Goal: Task Accomplishment & Management: Use online tool/utility

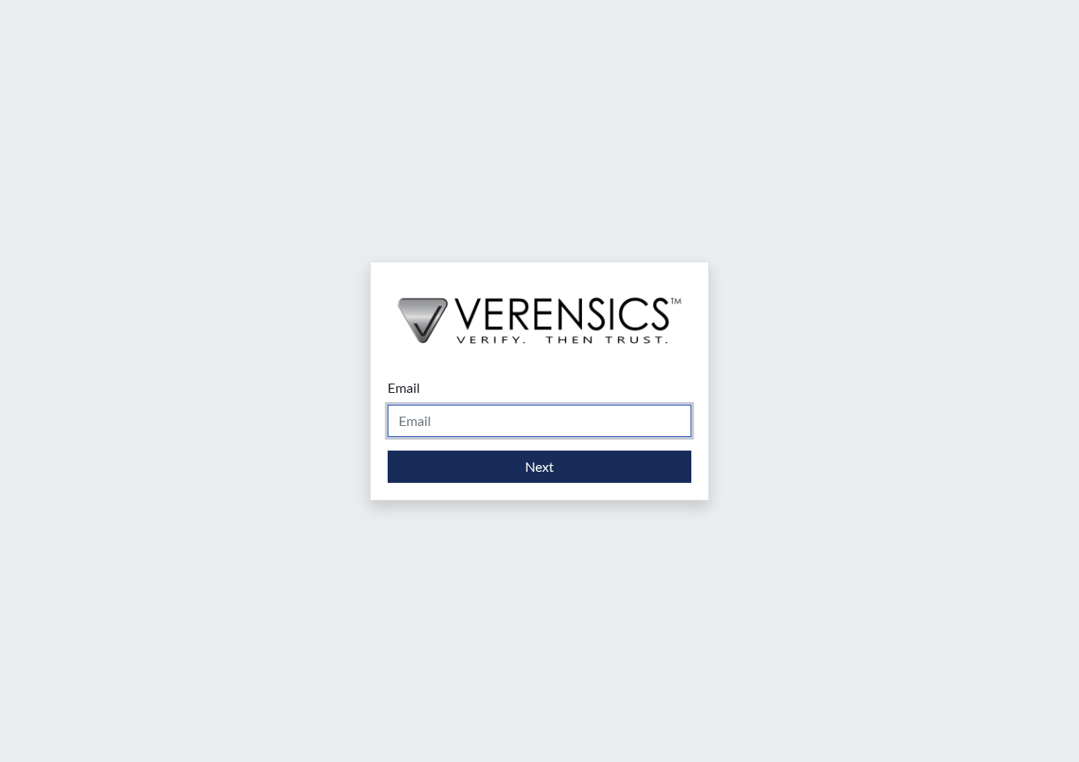
click at [440, 406] on input "Email" at bounding box center [540, 421] width 304 height 32
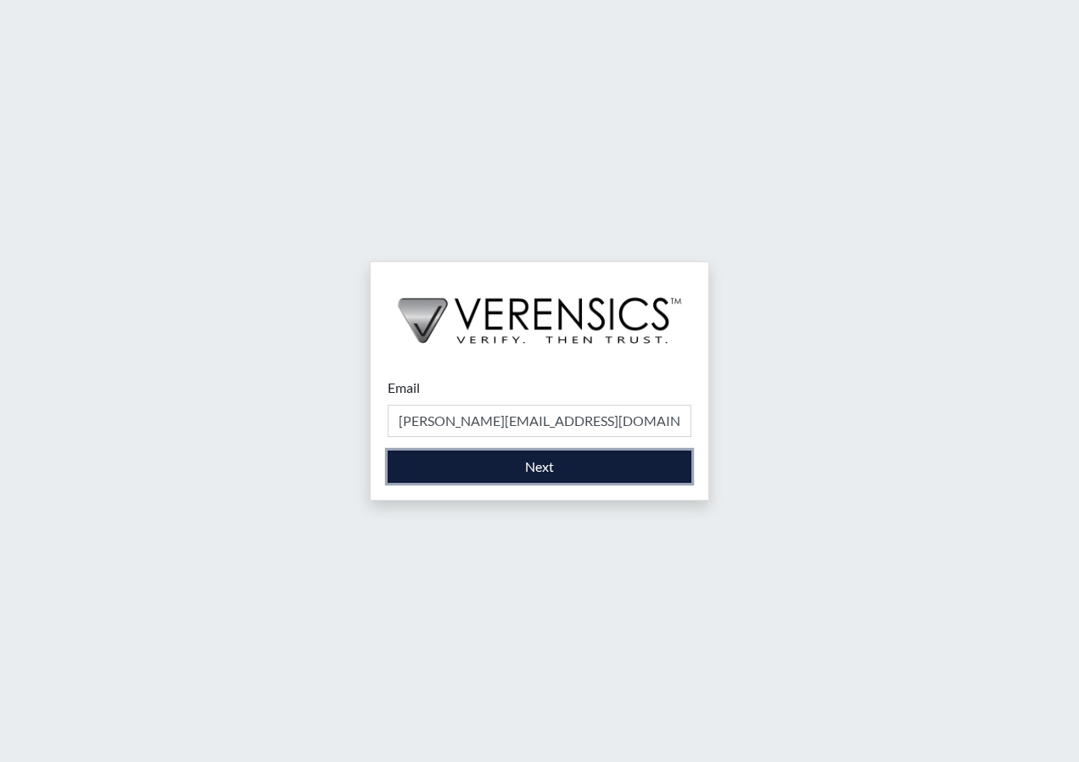
click at [465, 472] on button "Next" at bounding box center [540, 467] width 304 height 32
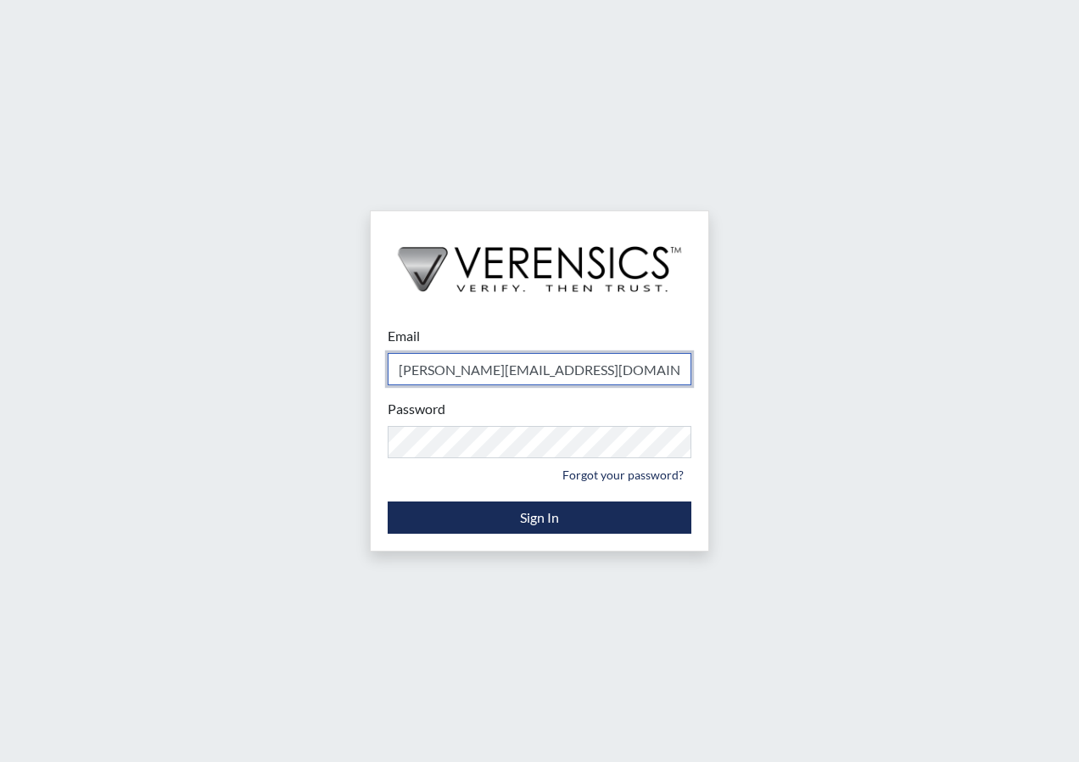
type input "[PERSON_NAME][EMAIL_ADDRESS][PERSON_NAME][DOMAIN_NAME]"
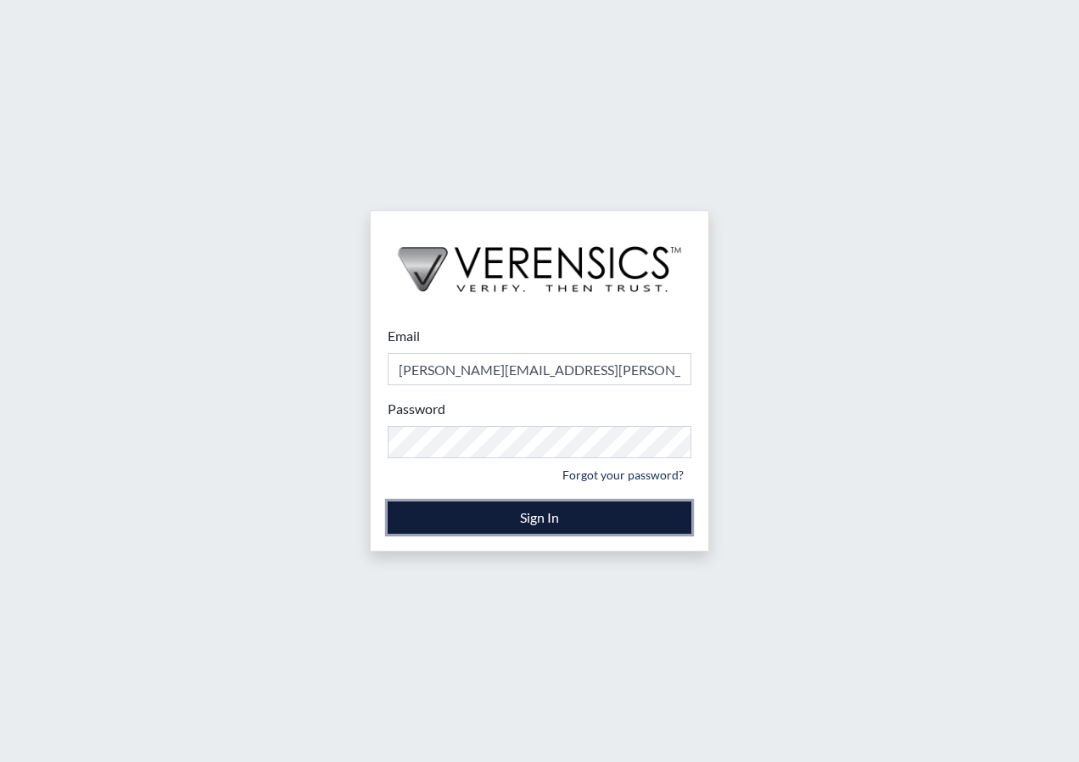
click at [522, 524] on button "Sign In" at bounding box center [540, 518] width 304 height 32
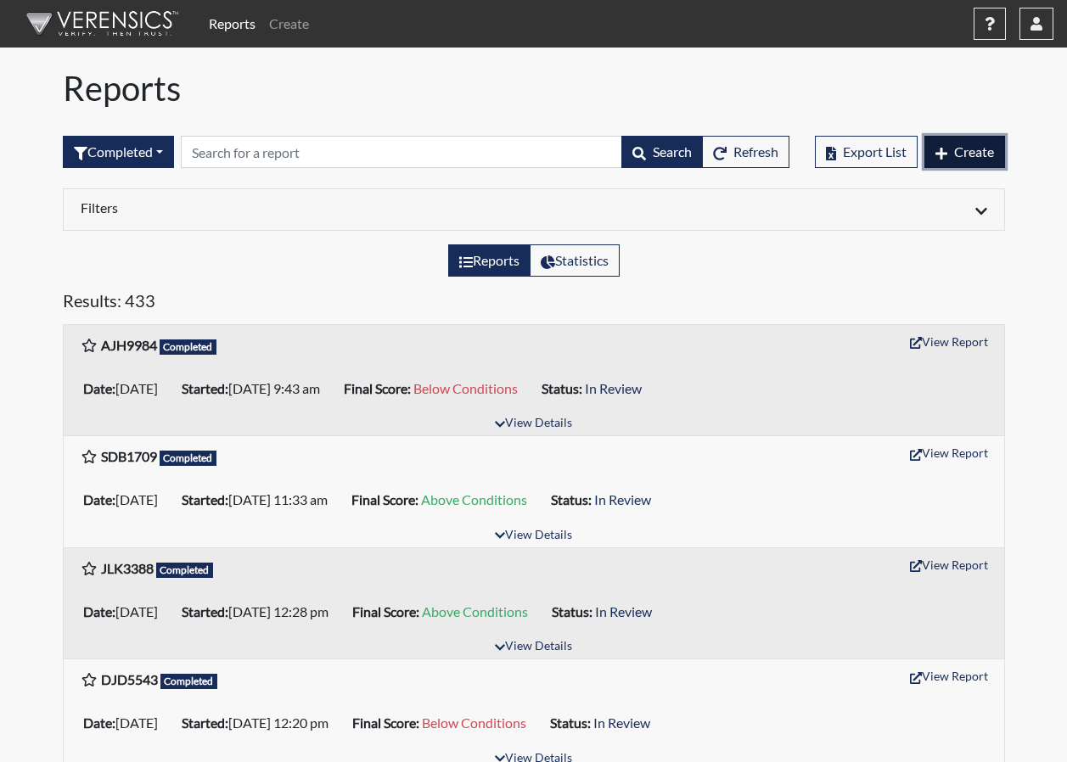
click at [990, 161] on button "Create" at bounding box center [964, 152] width 81 height 32
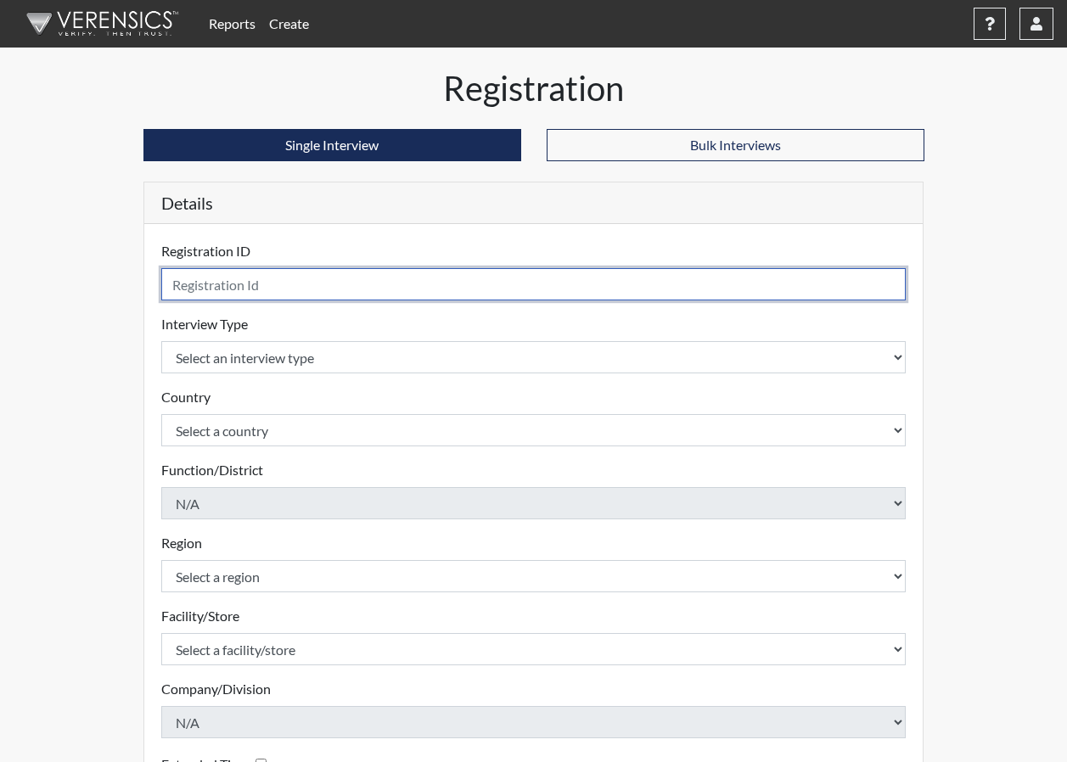
click at [510, 291] on input "text" at bounding box center [533, 284] width 745 height 32
